Goal: Transaction & Acquisition: Purchase product/service

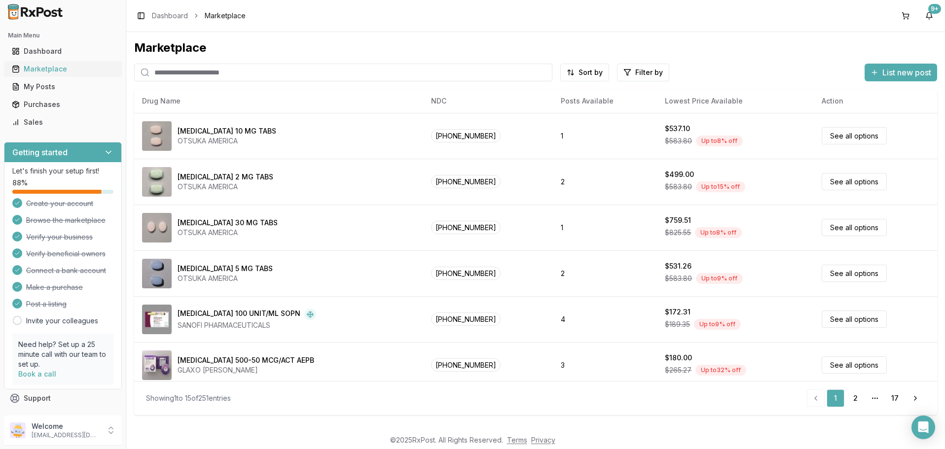
click at [43, 71] on div "Marketplace" at bounding box center [63, 69] width 102 height 10
click at [266, 73] on input "search" at bounding box center [343, 73] width 418 height 18
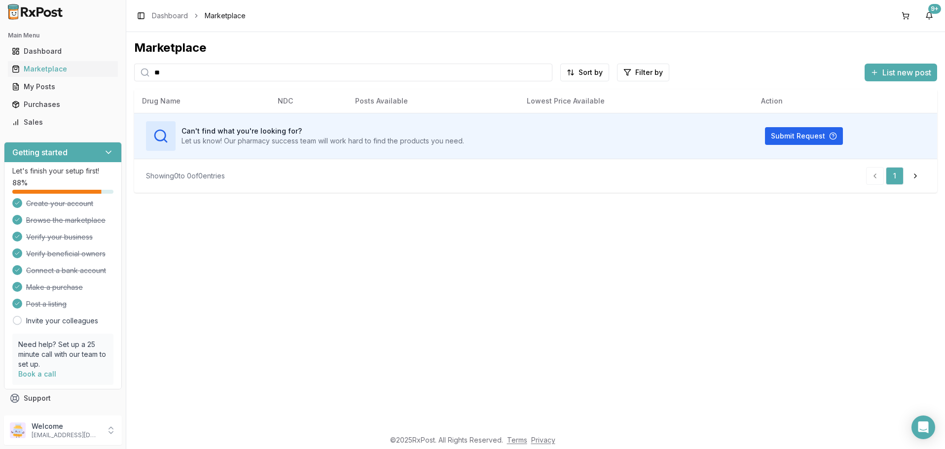
type input "*"
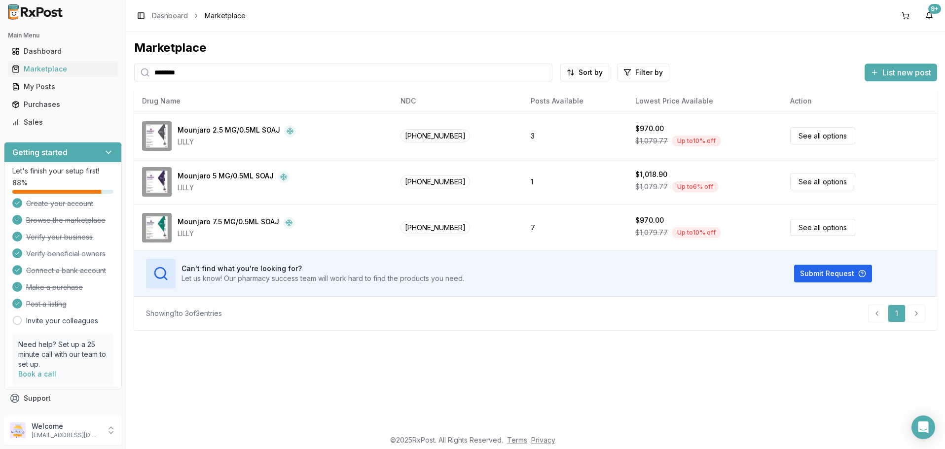
drag, startPoint x: 195, startPoint y: 72, endPoint x: 120, endPoint y: 70, distance: 74.5
click at [134, 70] on input "********" at bounding box center [343, 73] width 418 height 18
type input "*******"
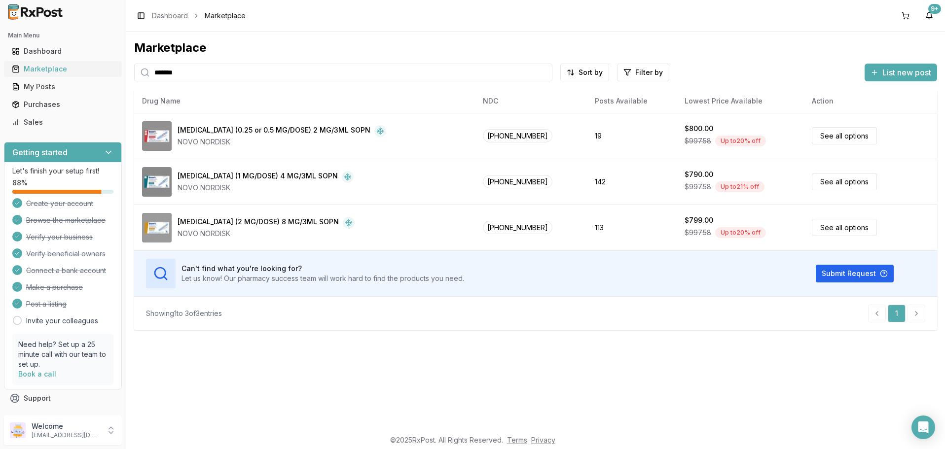
click at [38, 68] on div "Marketplace" at bounding box center [63, 69] width 102 height 10
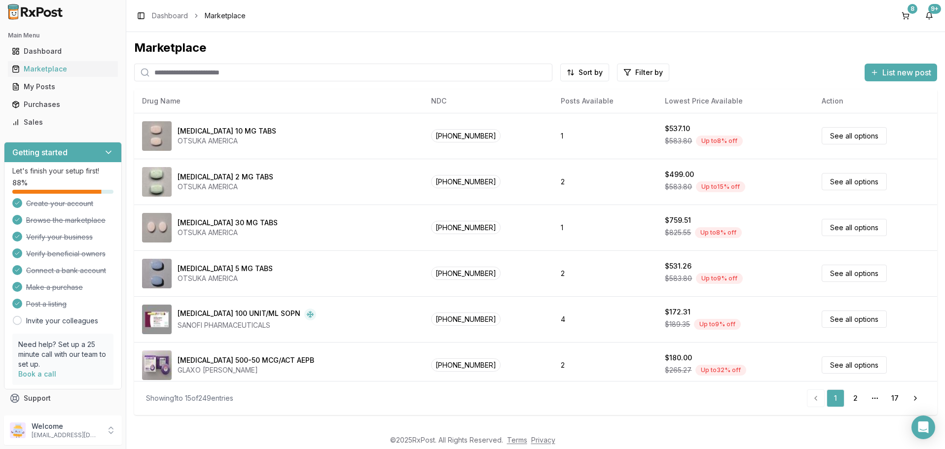
click at [220, 72] on input "search" at bounding box center [343, 73] width 418 height 18
paste input "**********"
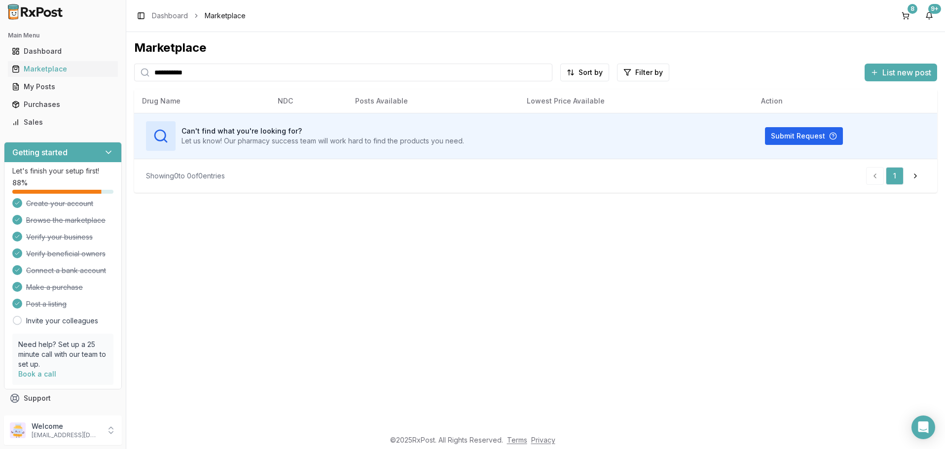
drag, startPoint x: 228, startPoint y: 72, endPoint x: -1, endPoint y: 53, distance: 230.1
click at [134, 64] on input "**********" at bounding box center [343, 73] width 418 height 18
type input "********"
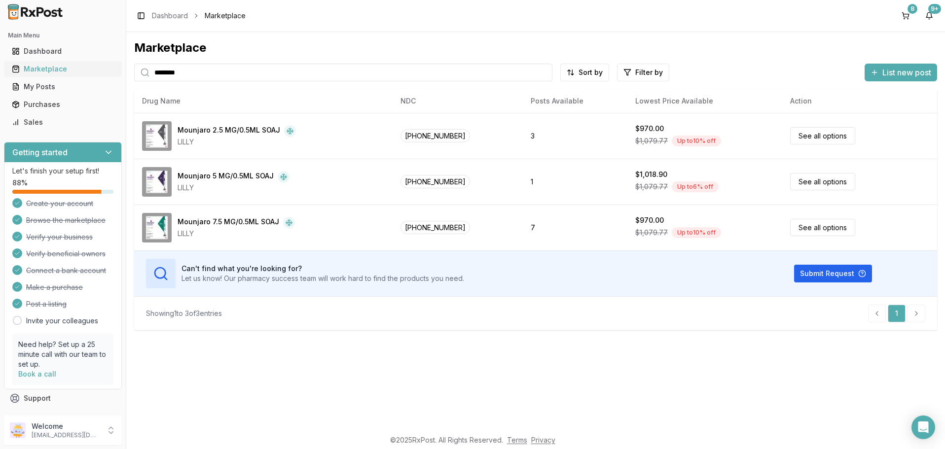
click at [37, 72] on div "Marketplace" at bounding box center [63, 69] width 102 height 10
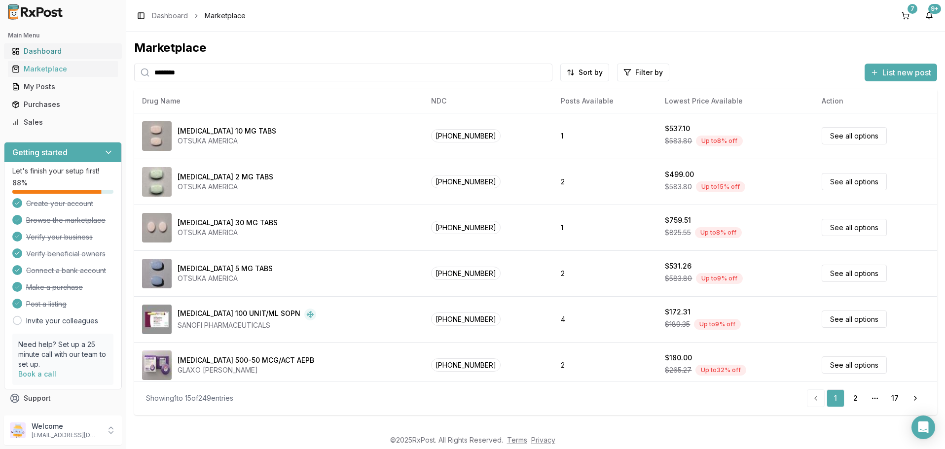
click at [31, 49] on div "Dashboard" at bounding box center [63, 51] width 102 height 10
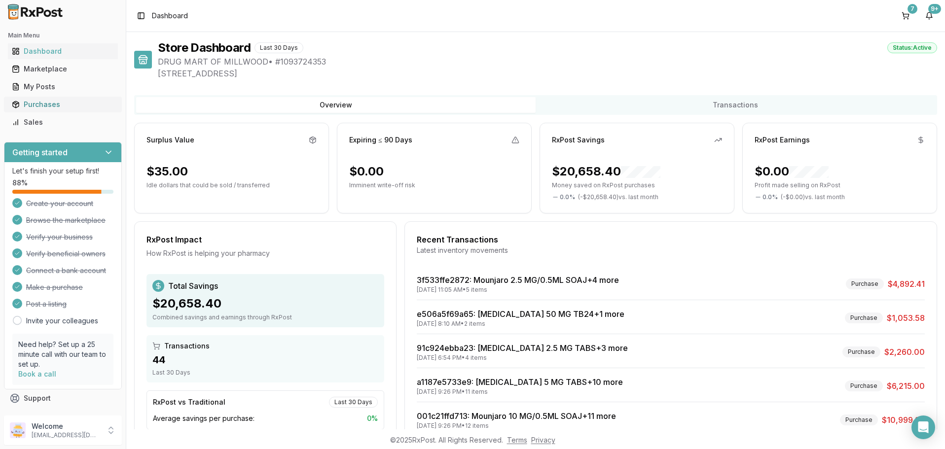
click at [38, 103] on div "Purchases" at bounding box center [63, 105] width 102 height 10
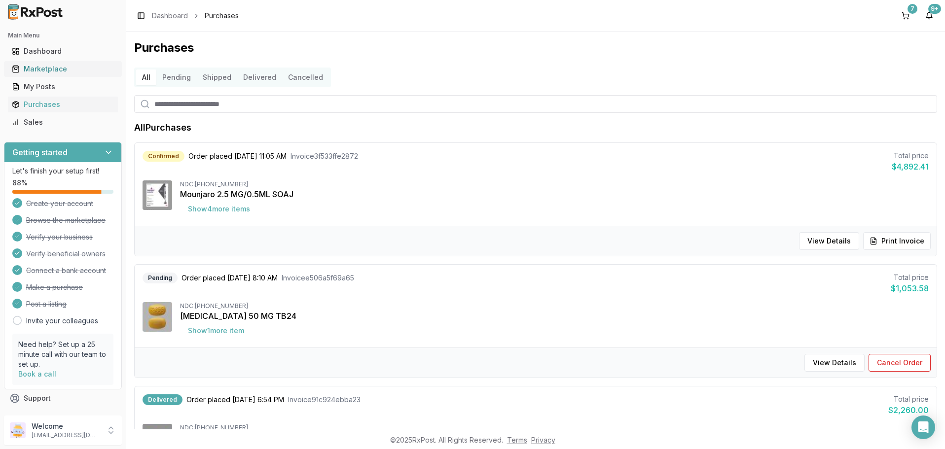
click at [52, 68] on div "Marketplace" at bounding box center [63, 69] width 102 height 10
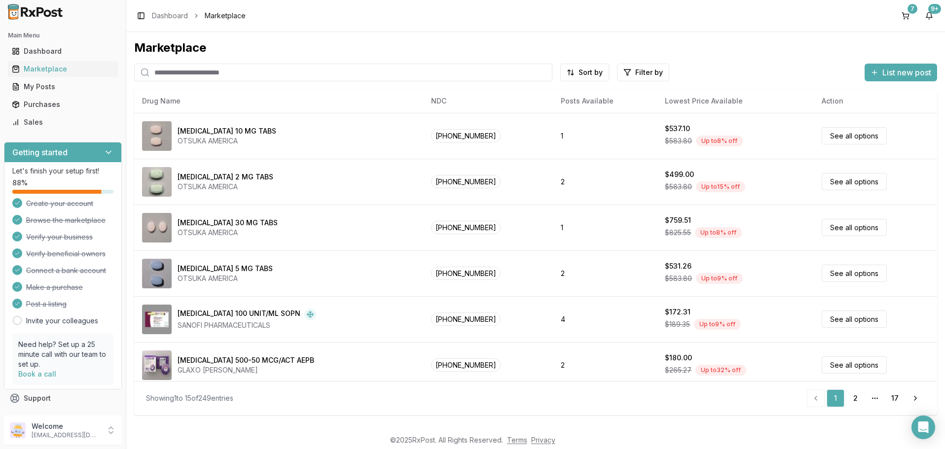
click at [224, 72] on input "search" at bounding box center [343, 73] width 418 height 18
type input "******"
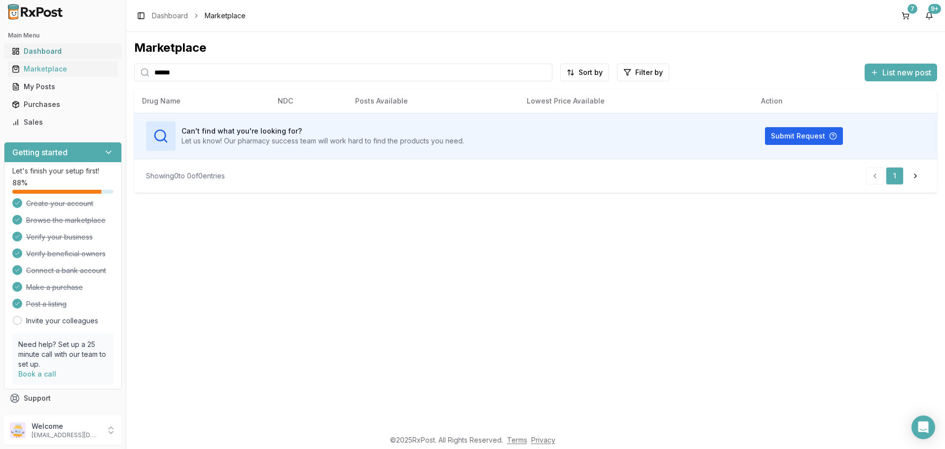
click at [50, 51] on div "Dashboard" at bounding box center [63, 51] width 102 height 10
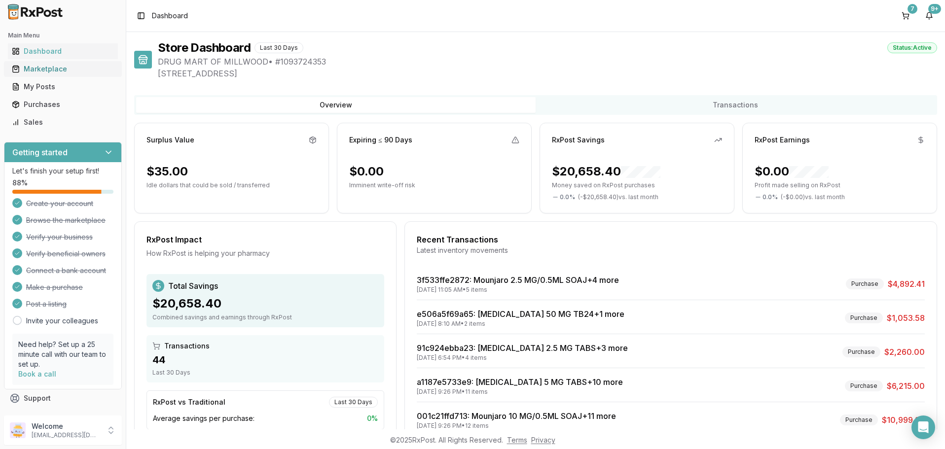
click at [44, 69] on div "Marketplace" at bounding box center [63, 69] width 102 height 10
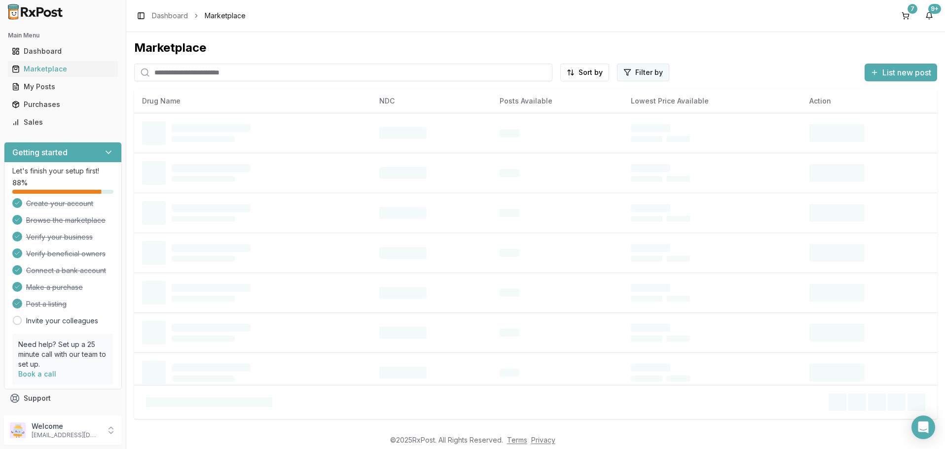
click at [639, 73] on html "Main Menu Dashboard Marketplace My Posts Purchases Sales Getting started Let's …" at bounding box center [472, 224] width 945 height 449
click at [533, 96] on button "button" at bounding box center [532, 94] width 8 height 8
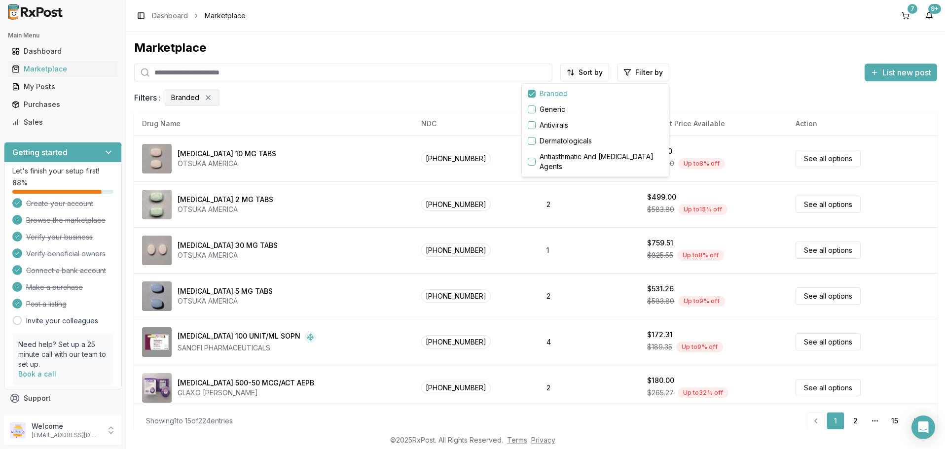
click at [594, 71] on html "Main Menu Dashboard Marketplace My Posts Purchases Sales Getting started Let's …" at bounding box center [472, 224] width 945 height 449
click at [590, 75] on html "Main Menu Dashboard Marketplace My Posts Purchases Sales Getting started Let's …" at bounding box center [472, 224] width 945 height 449
click at [548, 140] on div "Discount Percentage" at bounding box center [561, 141] width 94 height 16
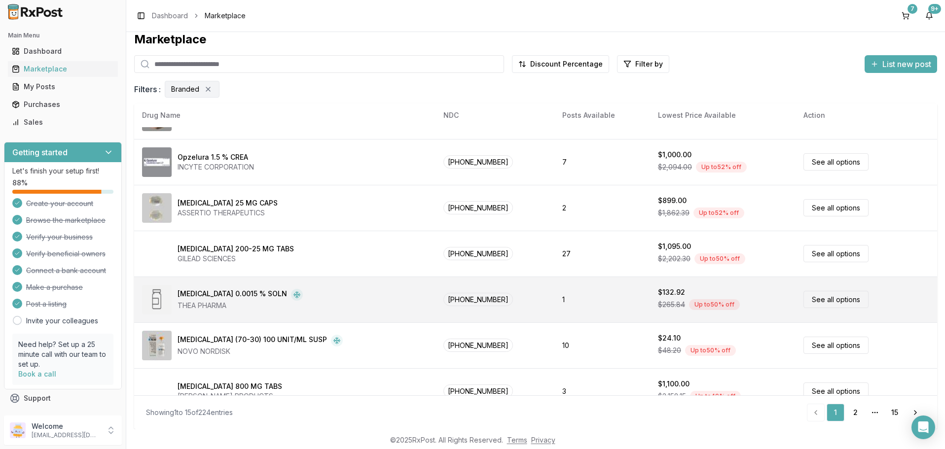
scroll to position [51, 0]
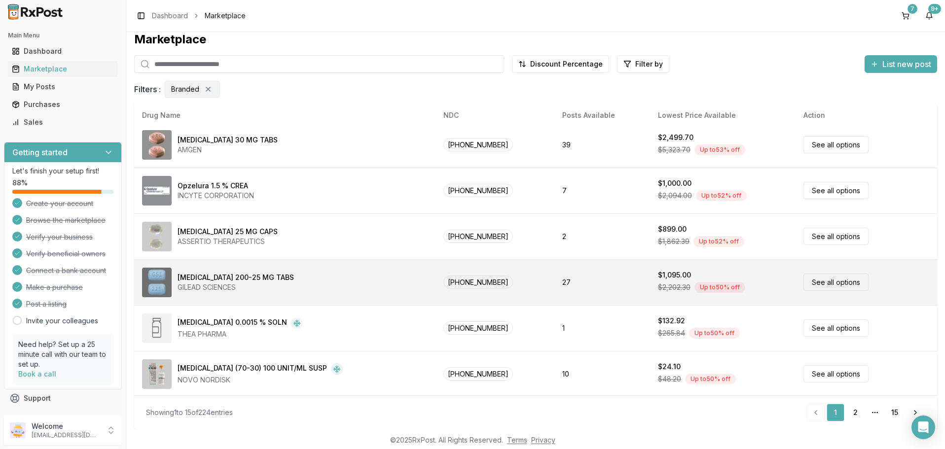
click at [827, 282] on link "See all options" at bounding box center [835, 282] width 65 height 17
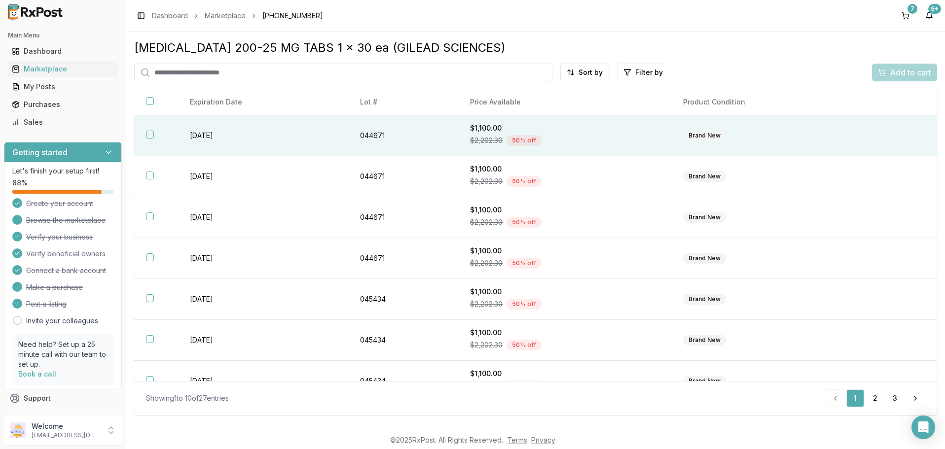
click at [150, 135] on button "button" at bounding box center [150, 135] width 8 height 8
click at [904, 71] on span "Add to cart" at bounding box center [910, 73] width 41 height 12
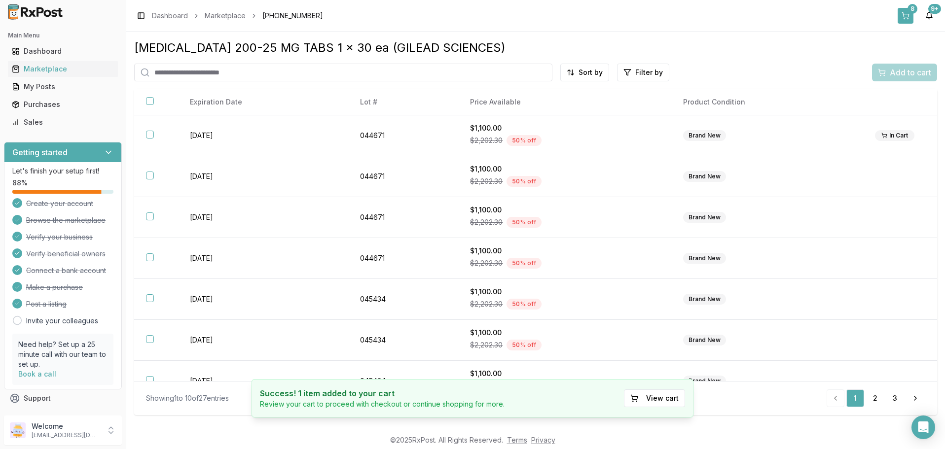
click at [910, 17] on button "8" at bounding box center [906, 16] width 16 height 16
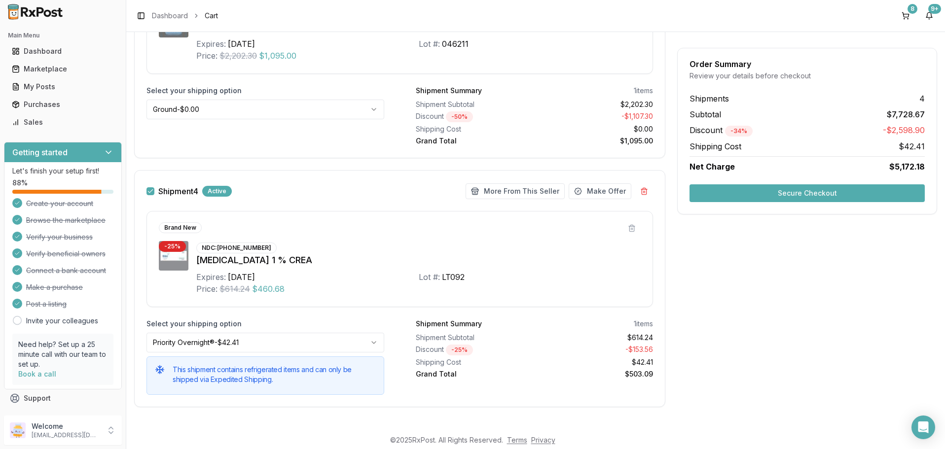
scroll to position [1259, 0]
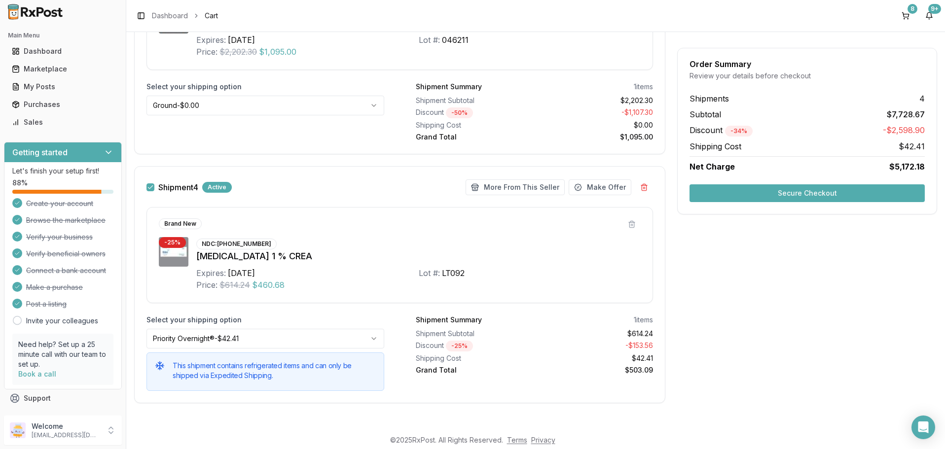
click at [239, 242] on div "NDC: 47335-0994-36" at bounding box center [236, 244] width 80 height 11
click at [320, 230] on div "Brand New - 25 % NDC: 47335-0994-36 Winlevi 1 % CREA Expires: 2027-05-31 Lot #:…" at bounding box center [399, 255] width 506 height 96
drag, startPoint x: 219, startPoint y: 244, endPoint x: 272, endPoint y: 244, distance: 53.3
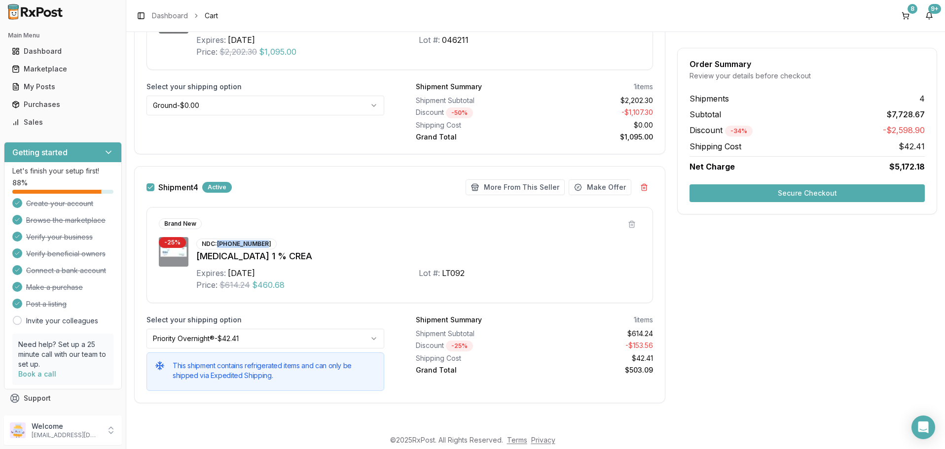
click at [272, 244] on div "NDC: 47335-0994-36 Winlevi 1 % CREA Expires: 2027-05-31 Lot #: LT092 Price: $61…" at bounding box center [418, 264] width 444 height 54
copy div "47335-0994-36"
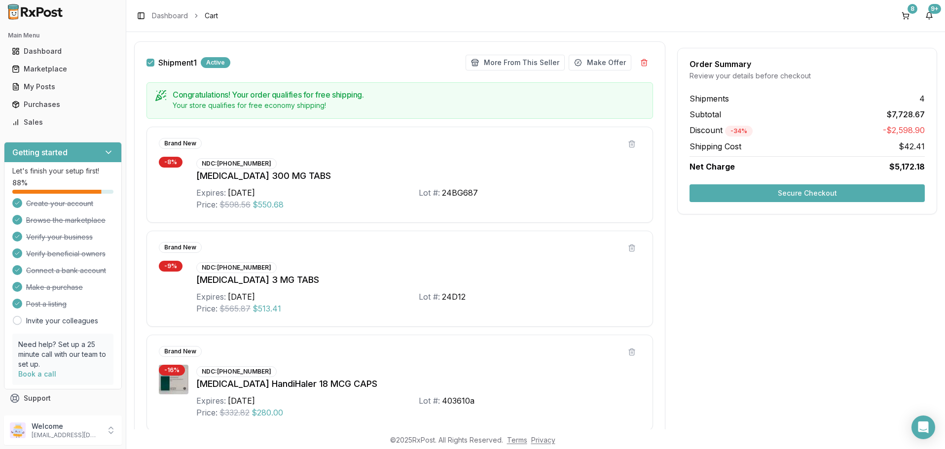
scroll to position [0, 0]
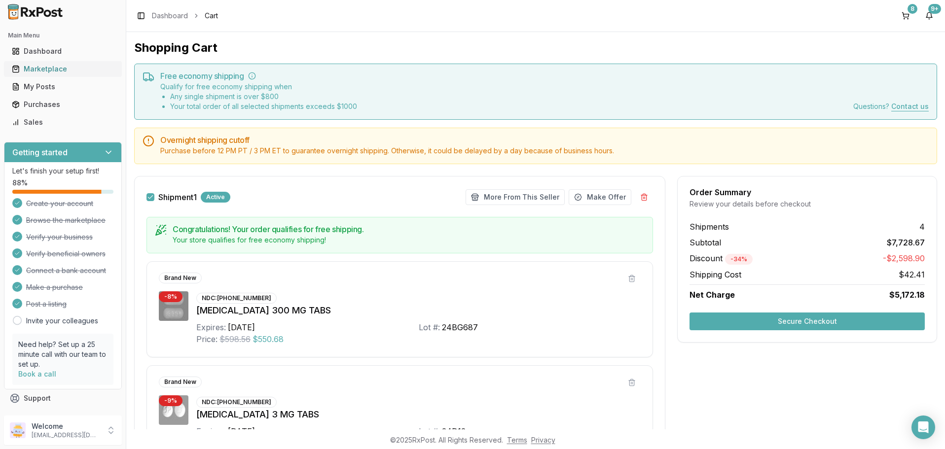
click at [41, 69] on div "Marketplace" at bounding box center [63, 69] width 102 height 10
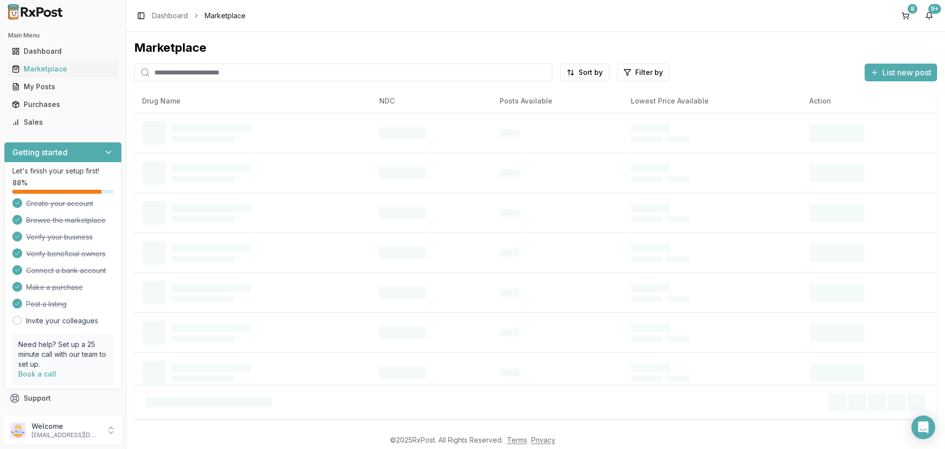
click at [240, 72] on input "search" at bounding box center [343, 73] width 418 height 18
paste input "**********"
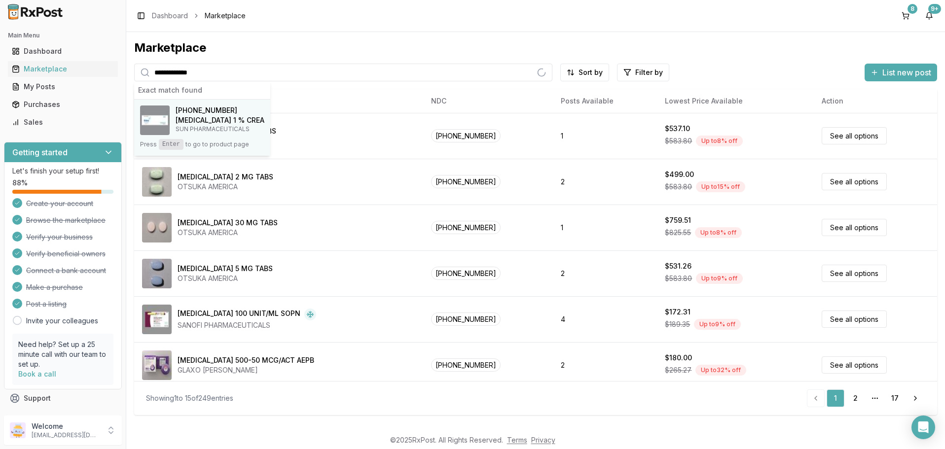
type input "**********"
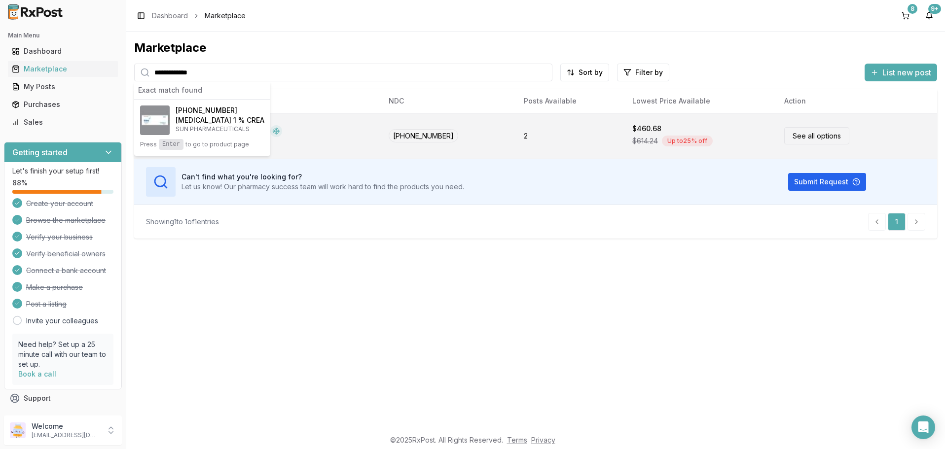
click at [795, 133] on link "See all options" at bounding box center [816, 135] width 65 height 17
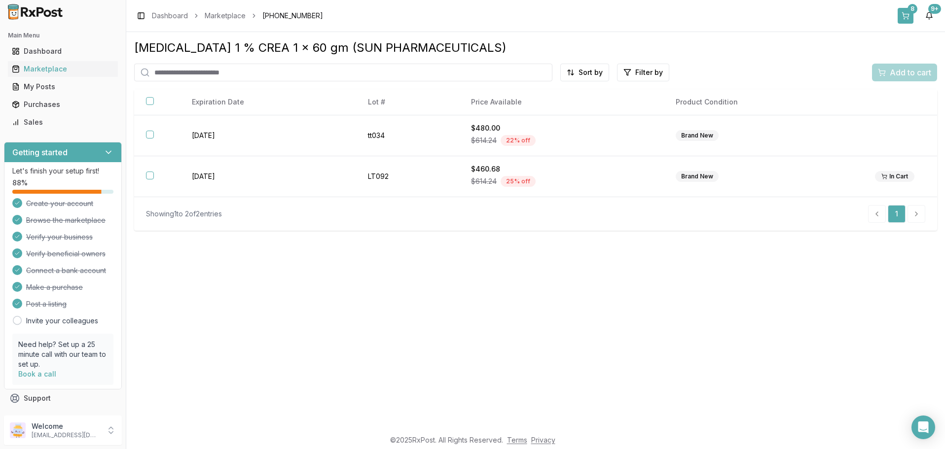
click at [903, 10] on button "8" at bounding box center [906, 16] width 16 height 16
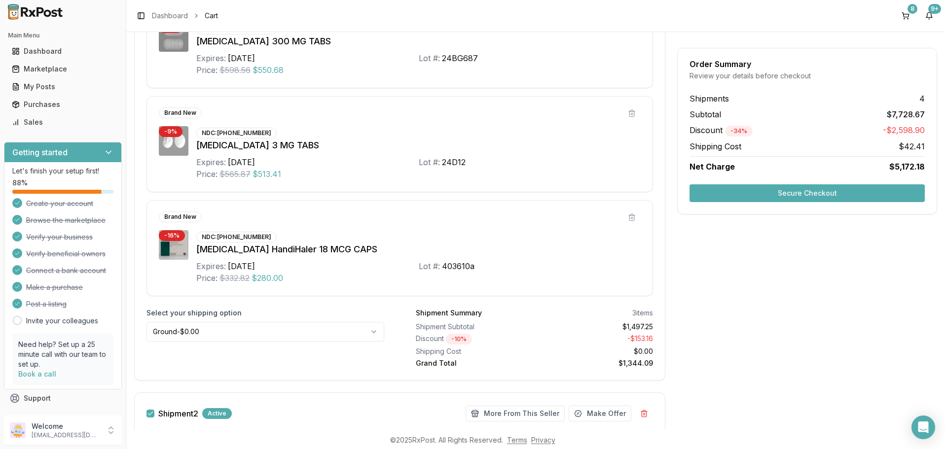
scroll to position [296, 0]
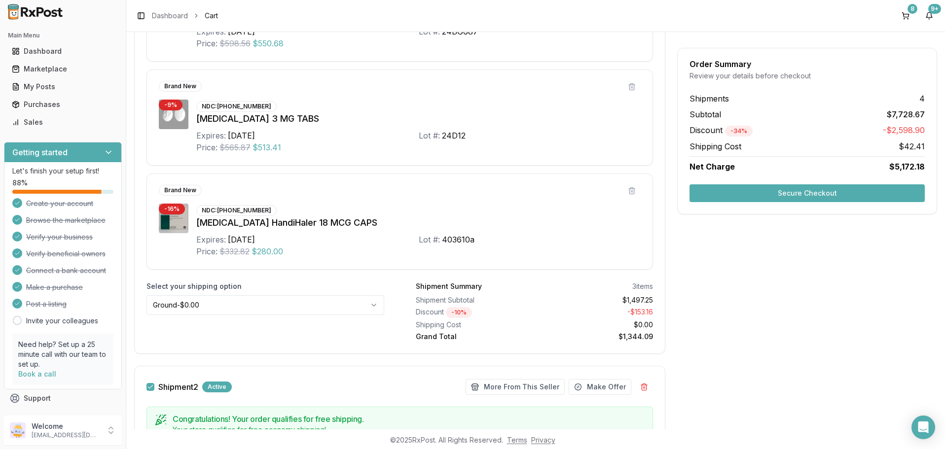
click at [372, 303] on html "Main Menu Dashboard Marketplace My Posts Purchases Sales Getting started Let's …" at bounding box center [472, 224] width 945 height 449
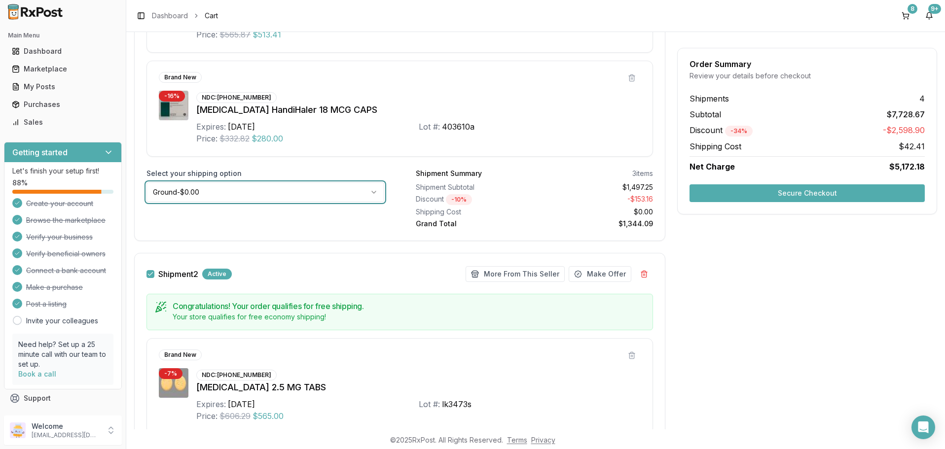
scroll to position [414, 0]
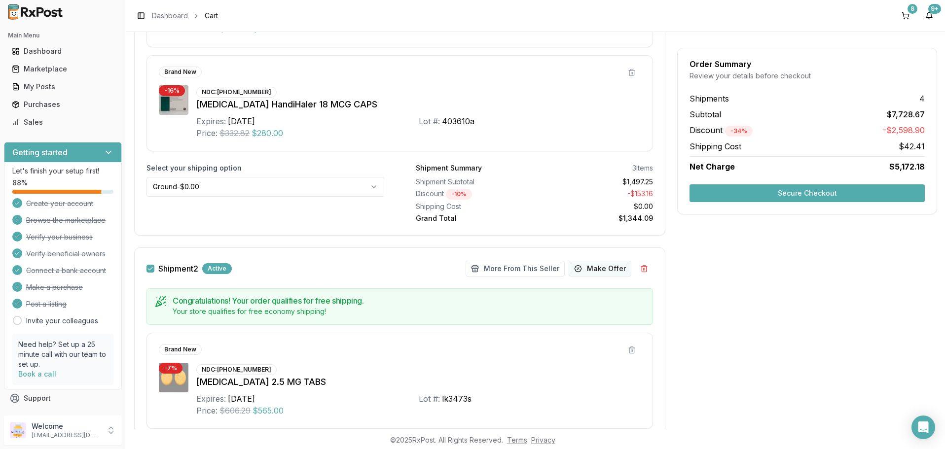
click at [592, 267] on button "Make Offer" at bounding box center [600, 269] width 63 height 16
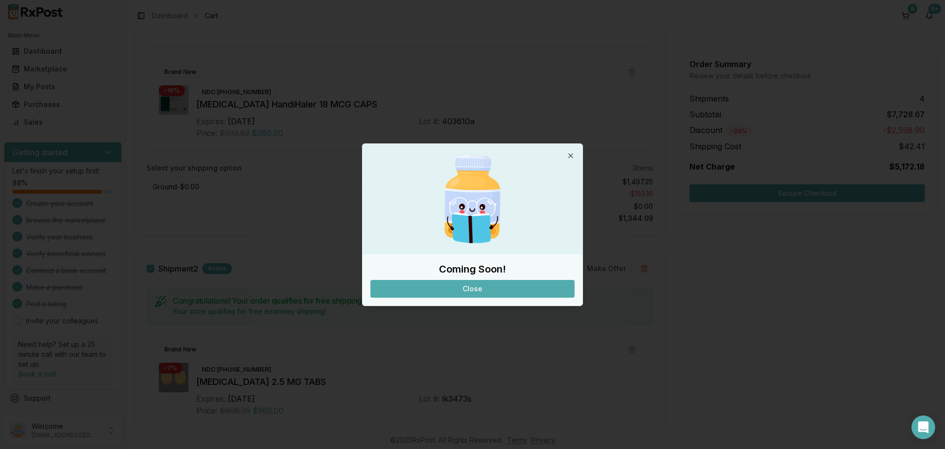
click at [473, 291] on button "Close" at bounding box center [472, 289] width 204 height 18
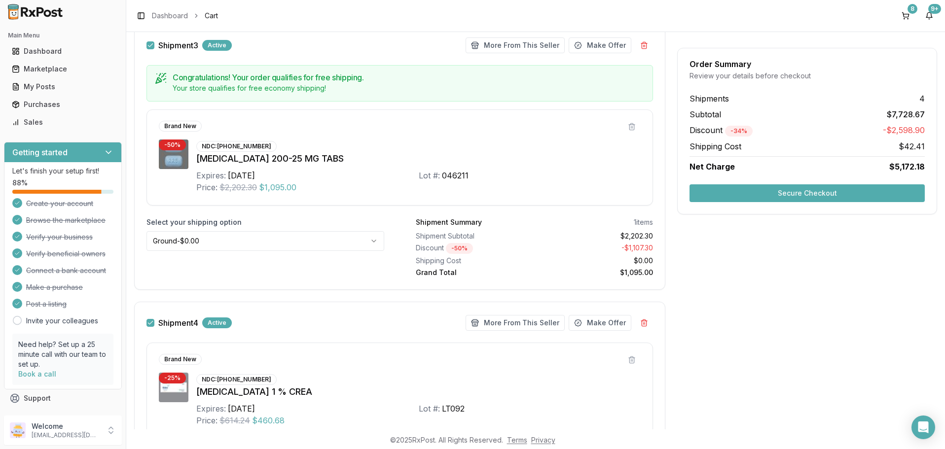
scroll to position [1124, 0]
click at [149, 43] on button "button" at bounding box center [150, 44] width 8 height 8
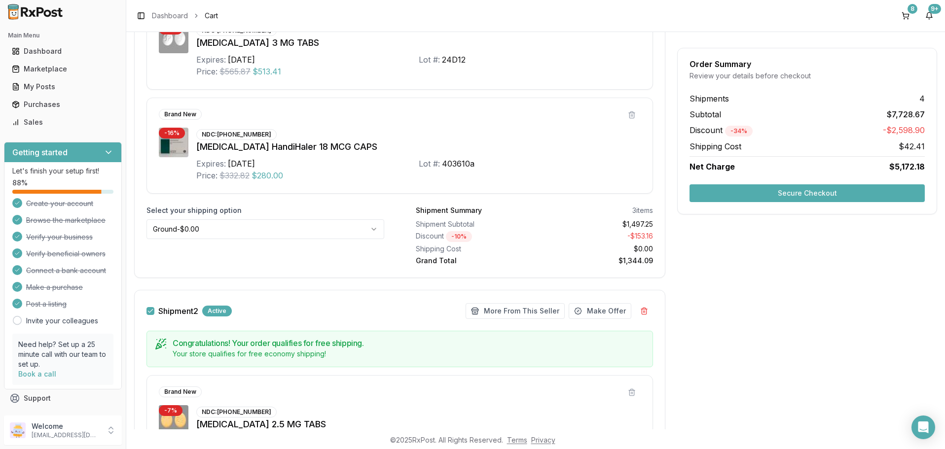
scroll to position [414, 0]
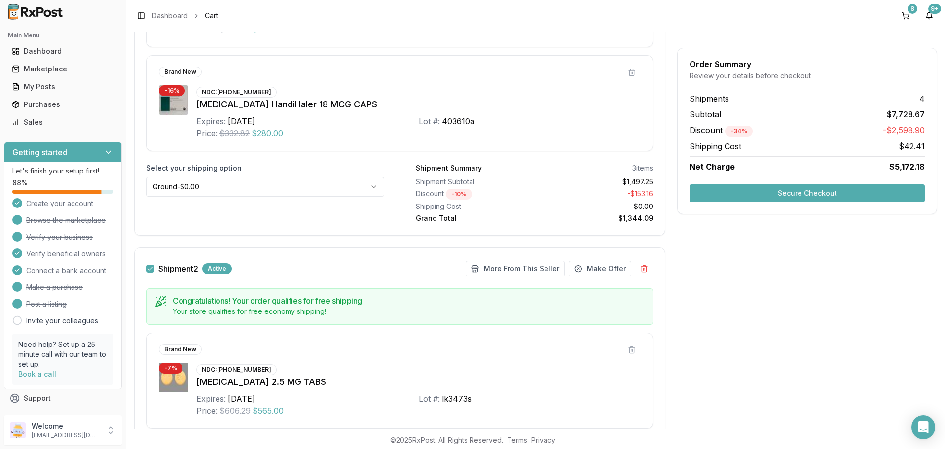
click at [149, 270] on button "button" at bounding box center [150, 269] width 8 height 8
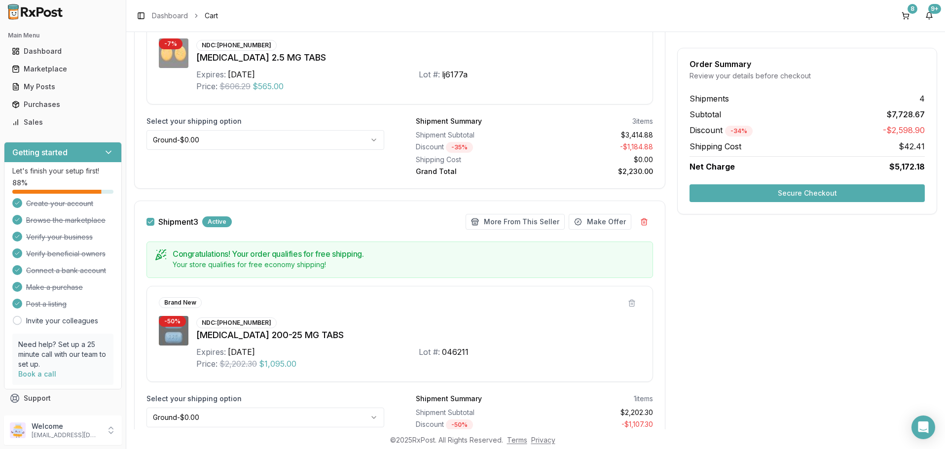
scroll to position [1065, 0]
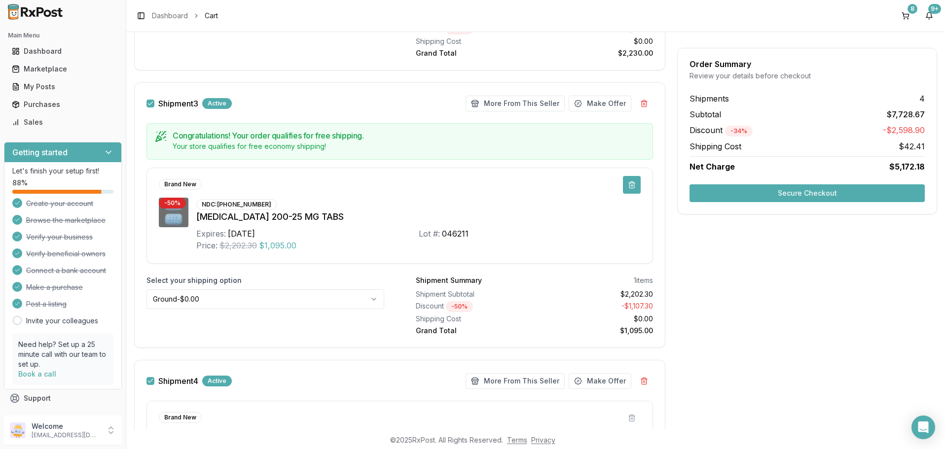
click at [634, 185] on button at bounding box center [632, 185] width 18 height 18
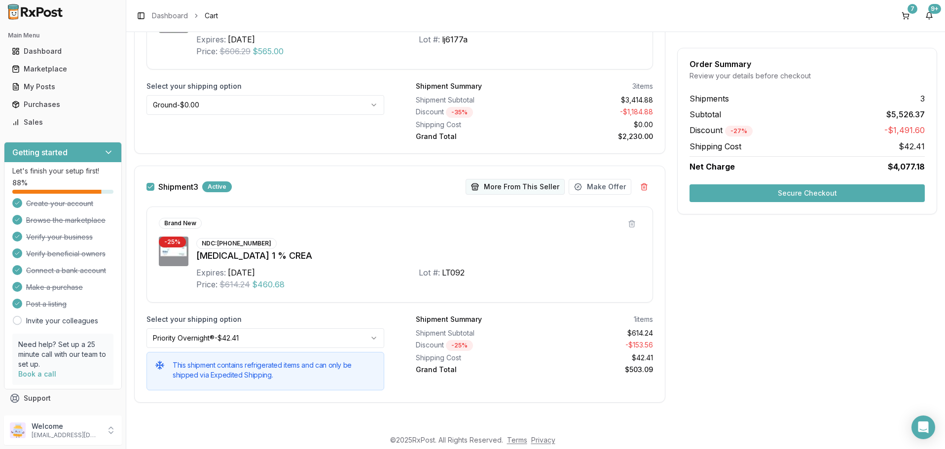
click at [530, 185] on button "More From This Seller" at bounding box center [515, 187] width 99 height 16
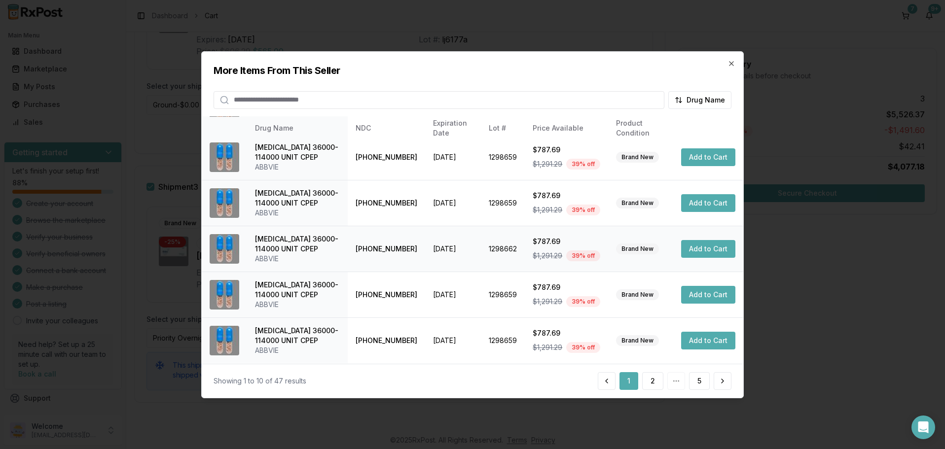
scroll to position [0, 0]
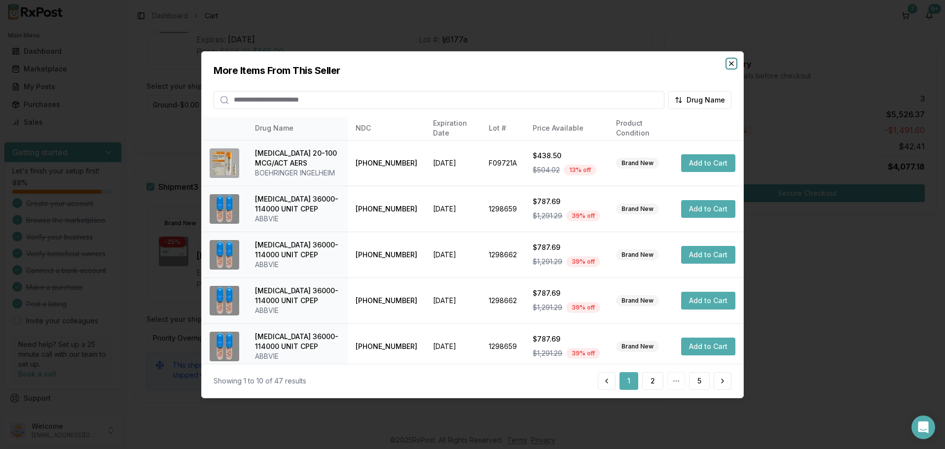
click at [732, 63] on icon "button" at bounding box center [731, 63] width 8 height 8
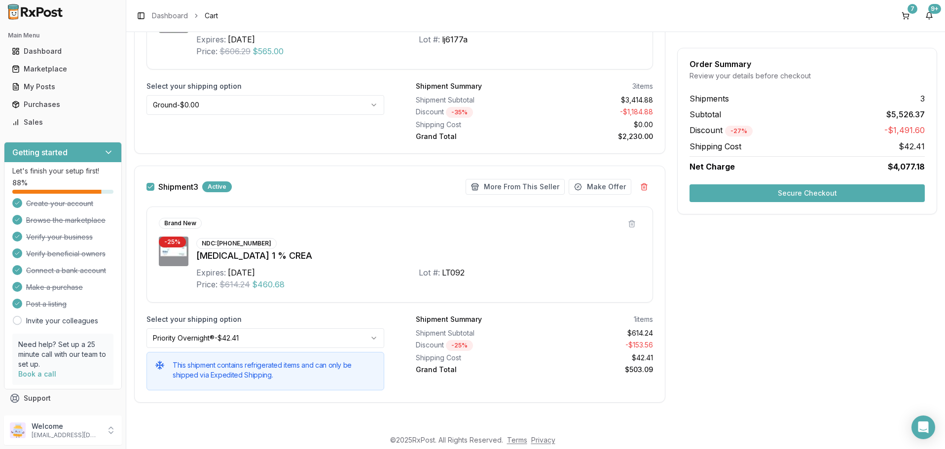
scroll to position [863, 0]
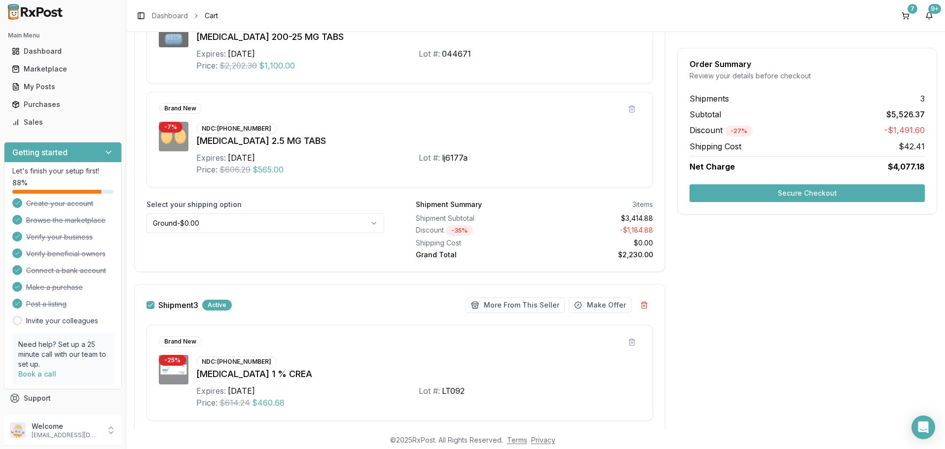
click at [152, 305] on button "button" at bounding box center [150, 305] width 8 height 8
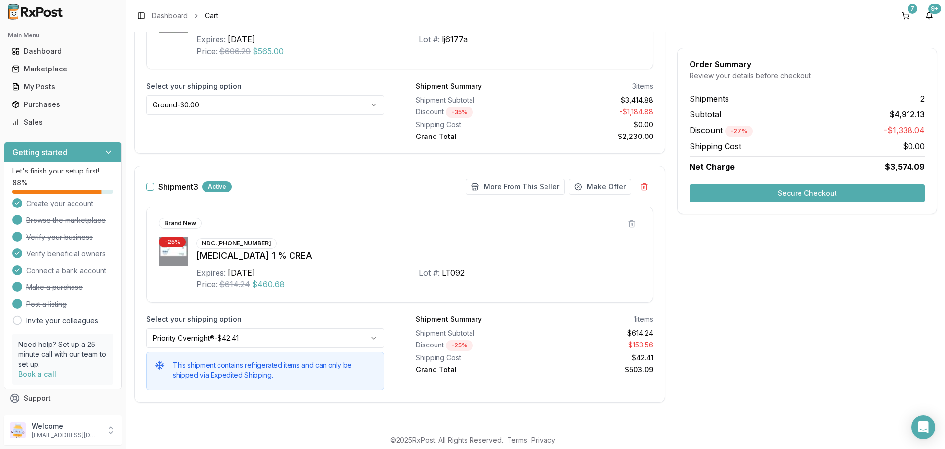
scroll to position [804, 0]
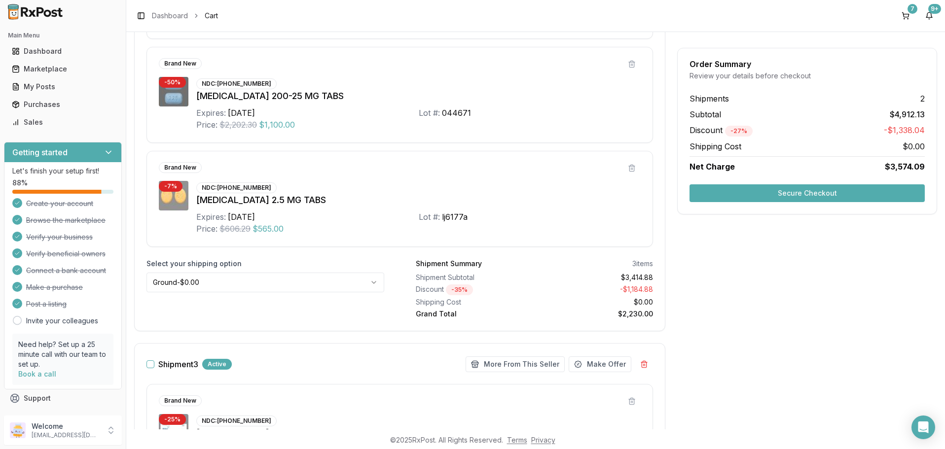
click at [150, 362] on button "button" at bounding box center [150, 364] width 8 height 8
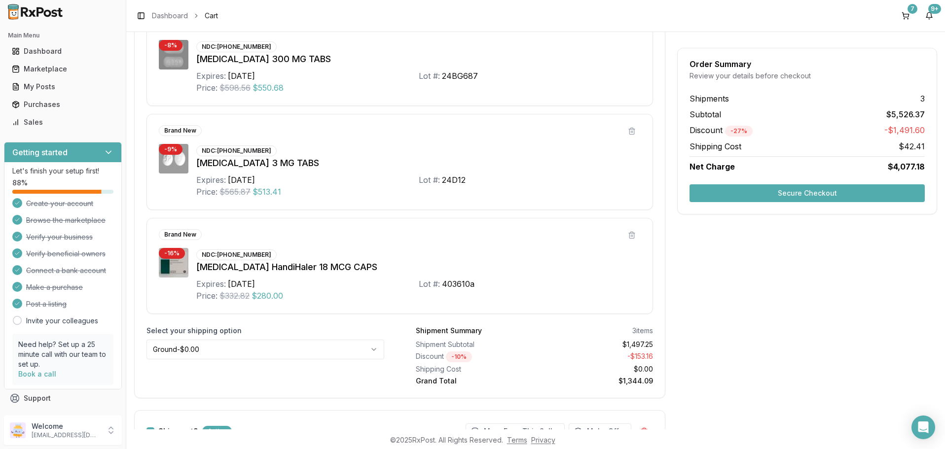
scroll to position [272, 0]
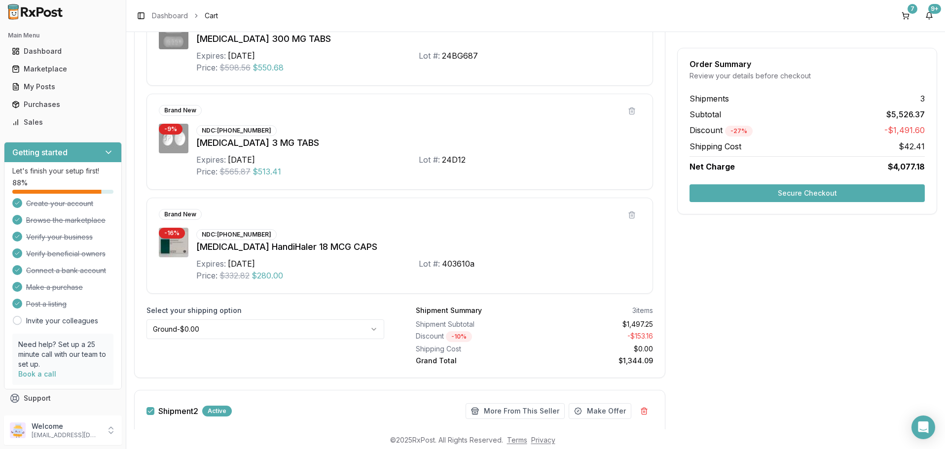
click at [812, 193] on button "Secure Checkout" at bounding box center [806, 193] width 235 height 18
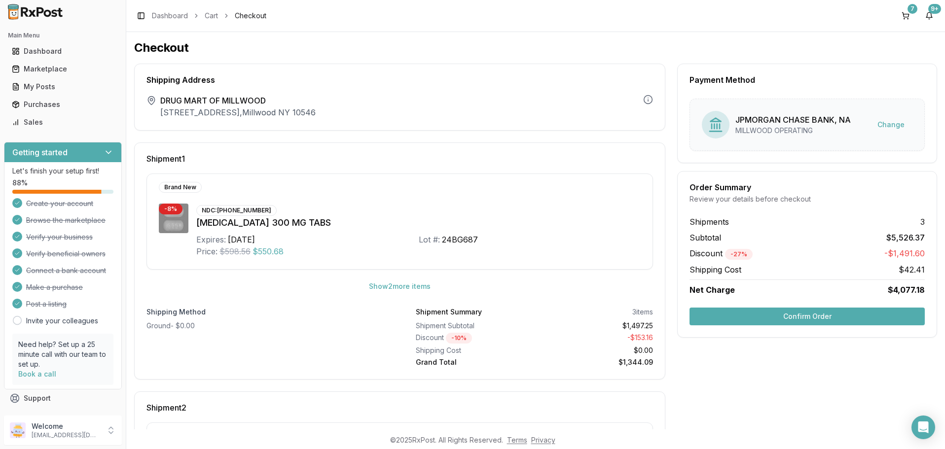
click at [789, 316] on button "Confirm Order" at bounding box center [806, 317] width 235 height 18
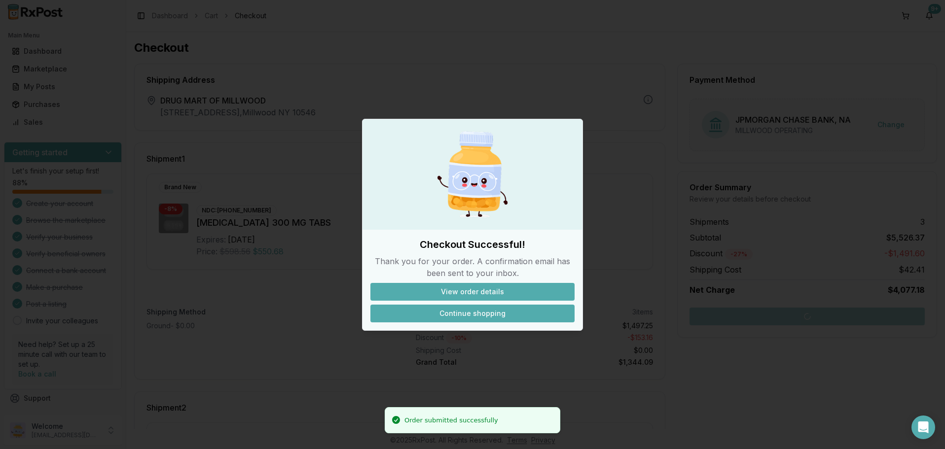
click at [459, 312] on button "Continue shopping" at bounding box center [472, 314] width 204 height 18
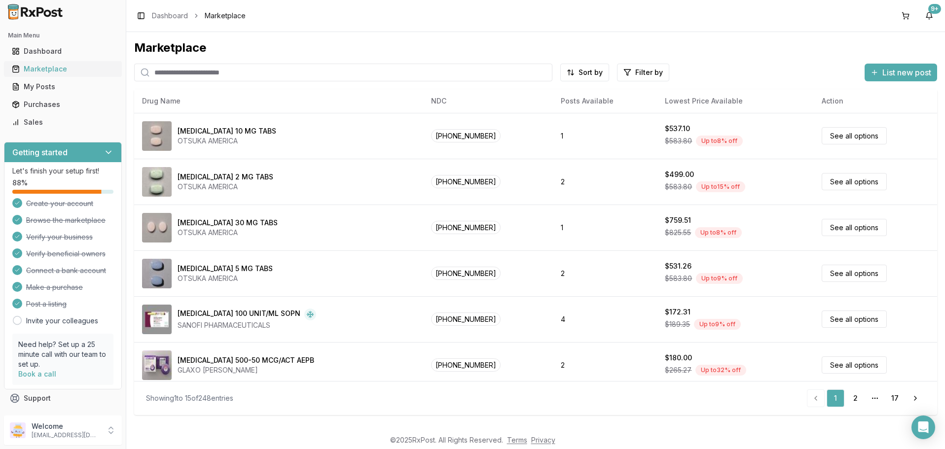
click at [46, 70] on div "Marketplace" at bounding box center [63, 69] width 102 height 10
